Goal: Task Accomplishment & Management: Manage account settings

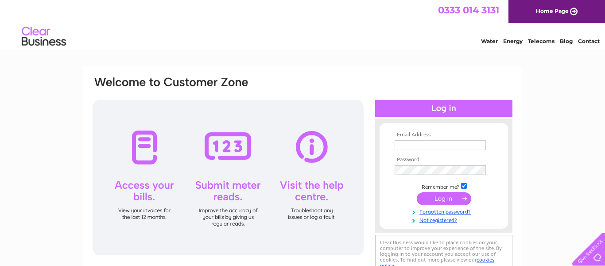
type input "thekingswarkpub@gmail.com"
click at [439, 195] on input "submit" at bounding box center [444, 198] width 55 height 12
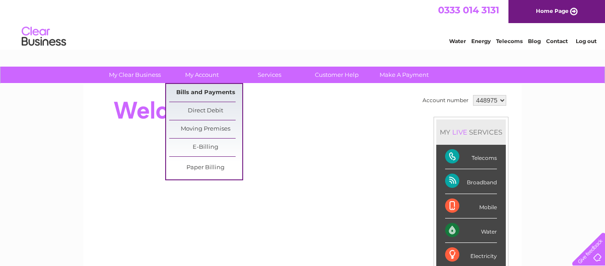
click at [200, 89] on link "Bills and Payments" at bounding box center [205, 93] width 73 height 18
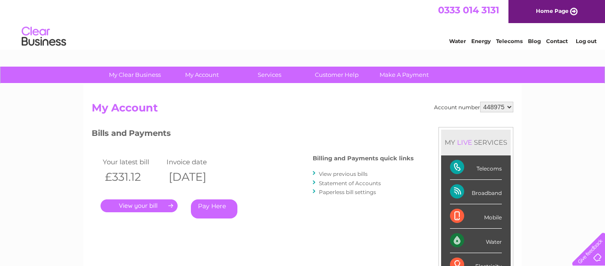
click at [160, 202] on link "." at bounding box center [139, 205] width 77 height 13
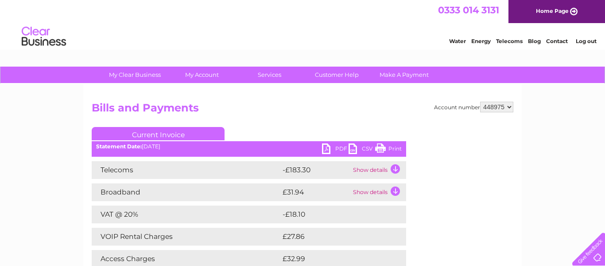
click at [324, 149] on link "PDF" at bounding box center [335, 149] width 27 height 13
